Goal: Task Accomplishment & Management: Manage account settings

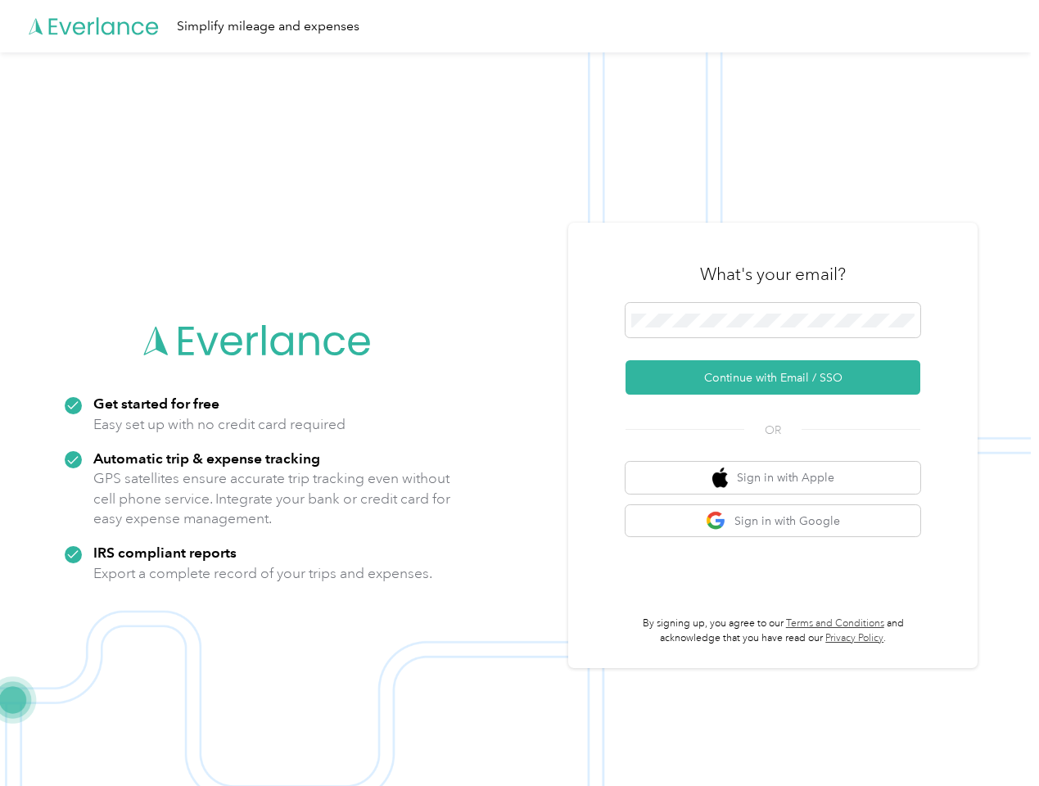
click at [519, 393] on img at bounding box center [515, 445] width 1031 height 786
click at [519, 26] on div "Simplify mileage and expenses" at bounding box center [515, 26] width 1031 height 52
click at [780, 378] on button "Continue with Email / SSO" at bounding box center [773, 377] width 295 height 34
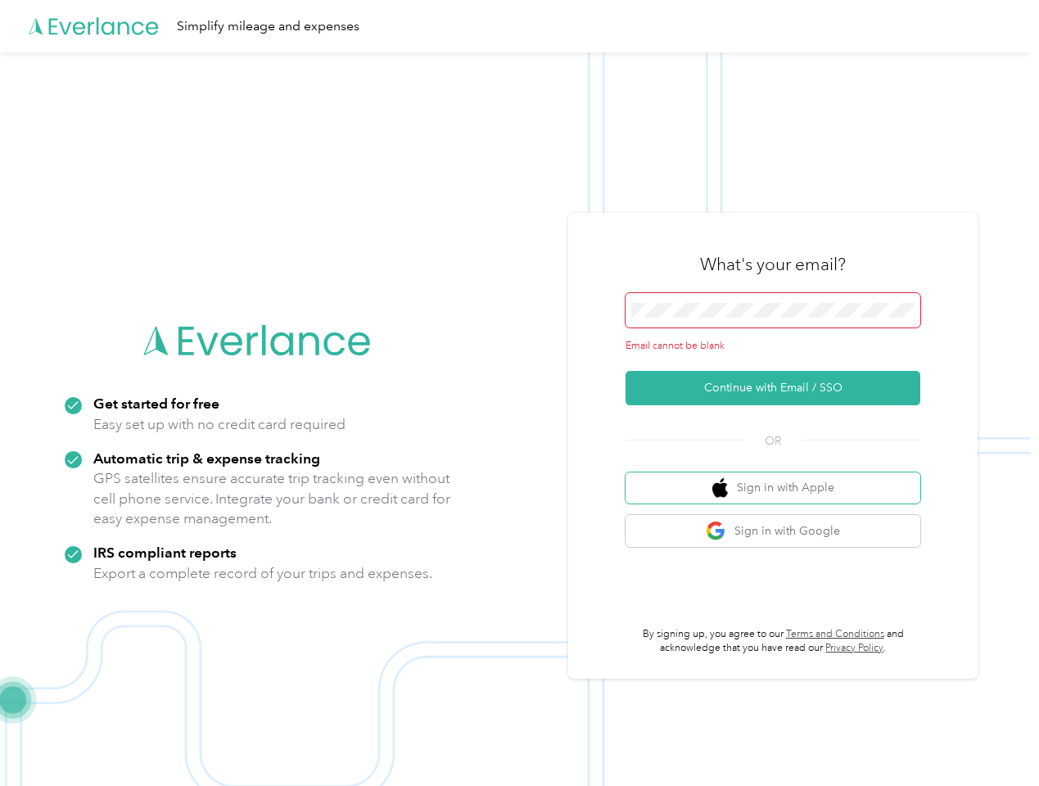
click at [780, 477] on button "Sign in with Apple" at bounding box center [773, 488] width 295 height 32
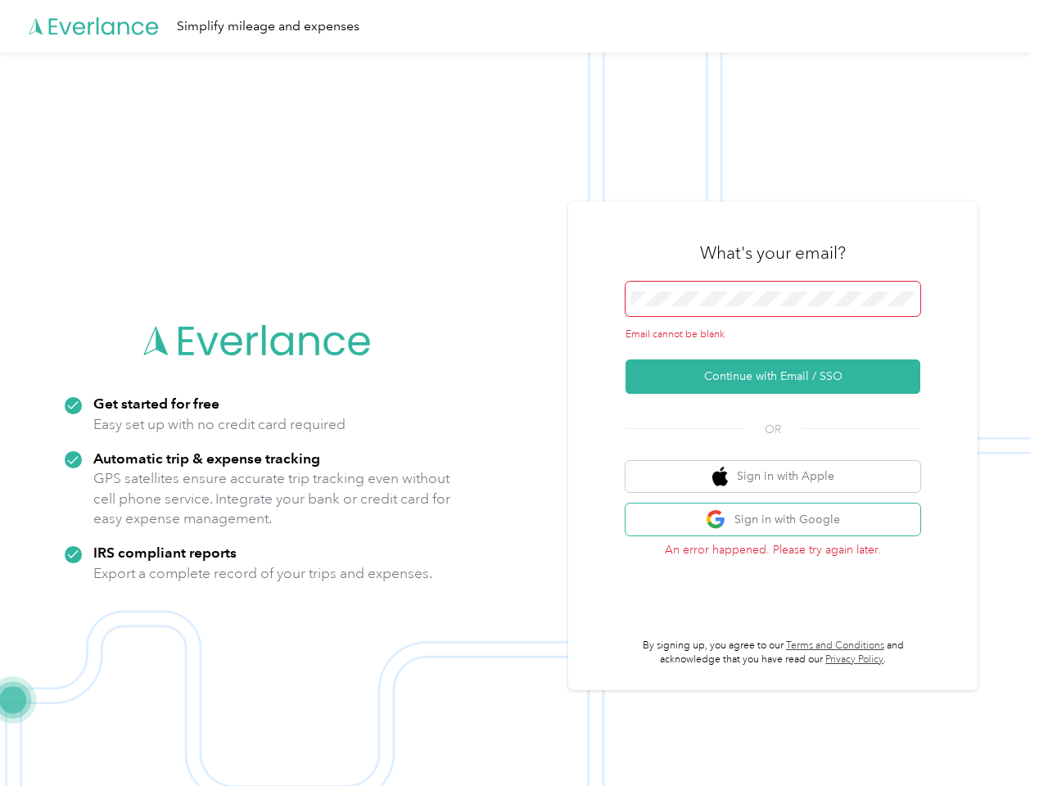
click at [780, 521] on button "Sign in with Google" at bounding box center [773, 520] width 295 height 32
